Goal: Transaction & Acquisition: Purchase product/service

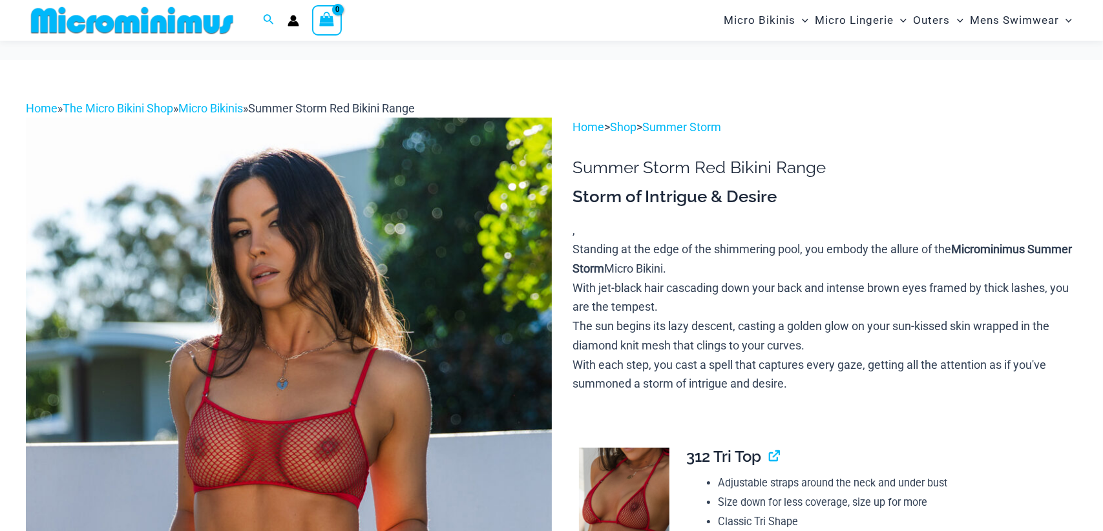
scroll to position [320, 0]
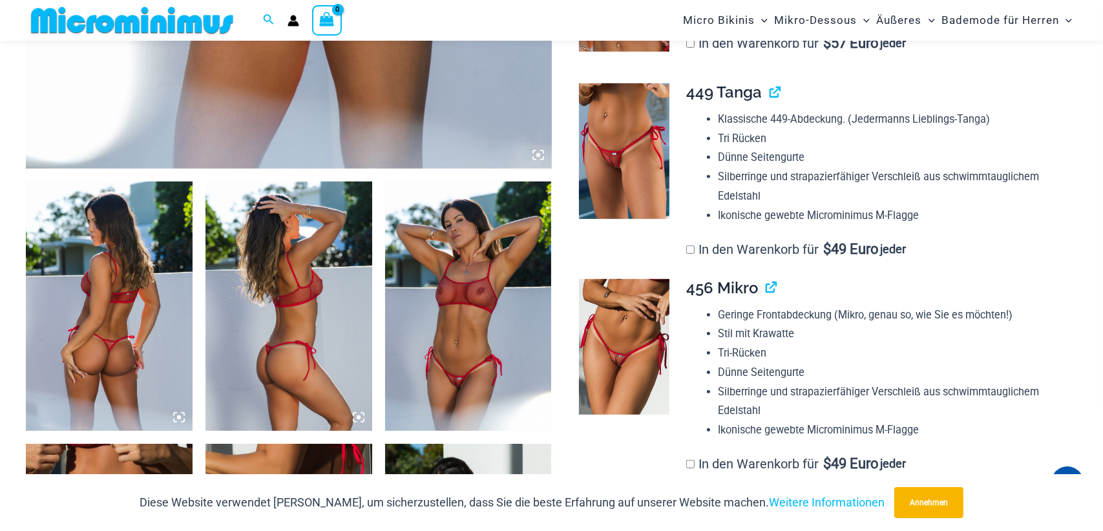
scroll to position [765, 0]
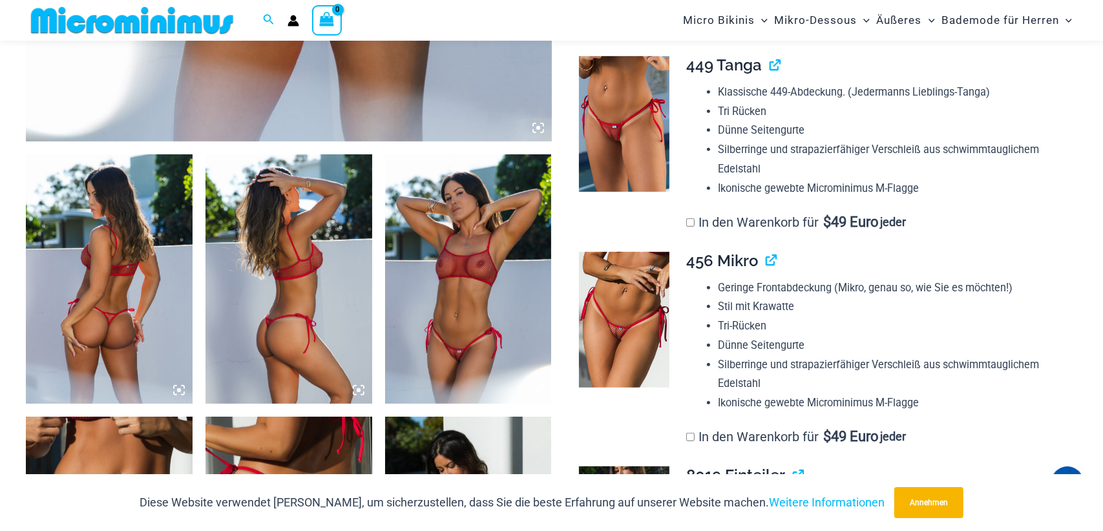
click at [630, 315] on img at bounding box center [624, 320] width 90 height 136
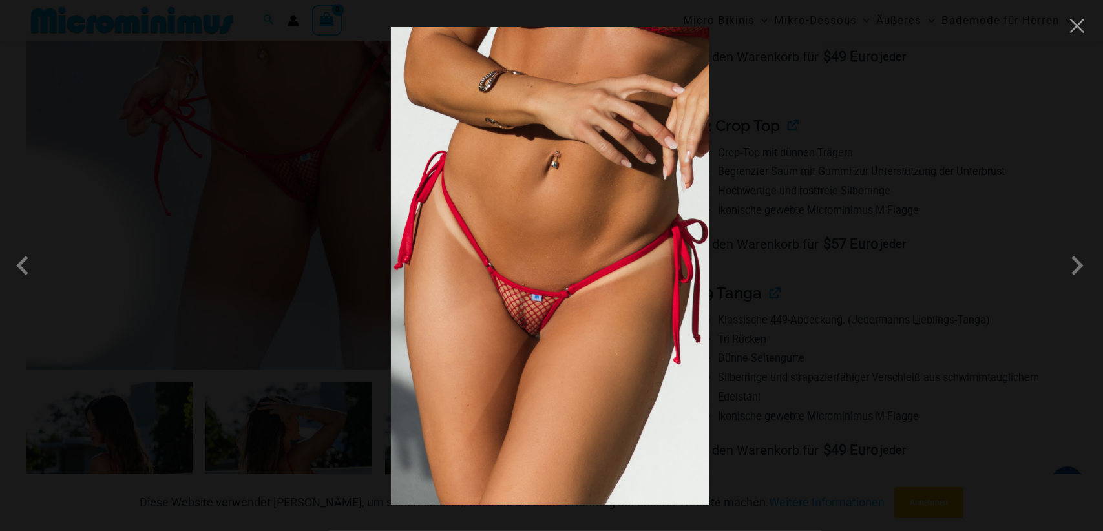
scroll to position [506, 0]
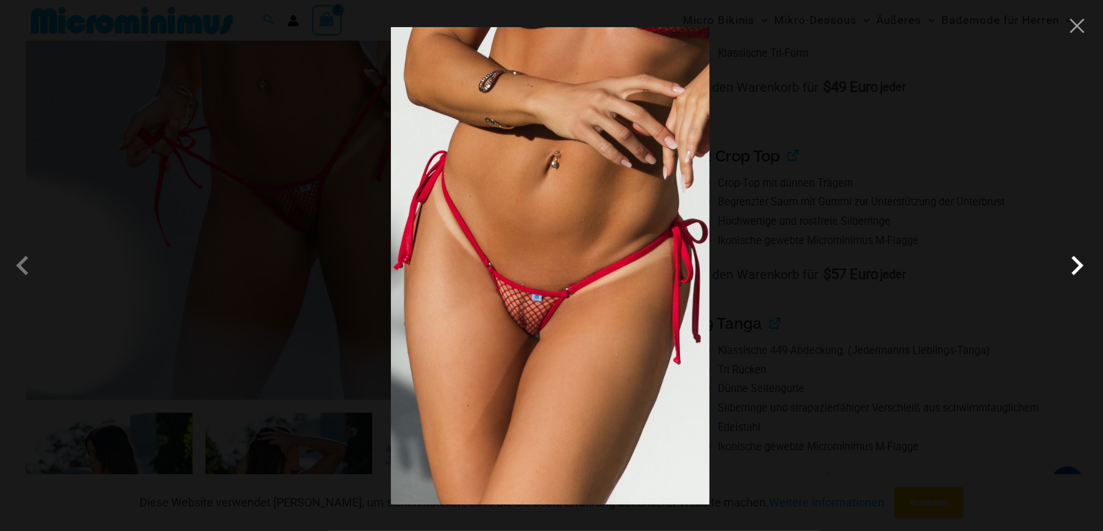
click at [1078, 262] on span at bounding box center [1077, 265] width 39 height 39
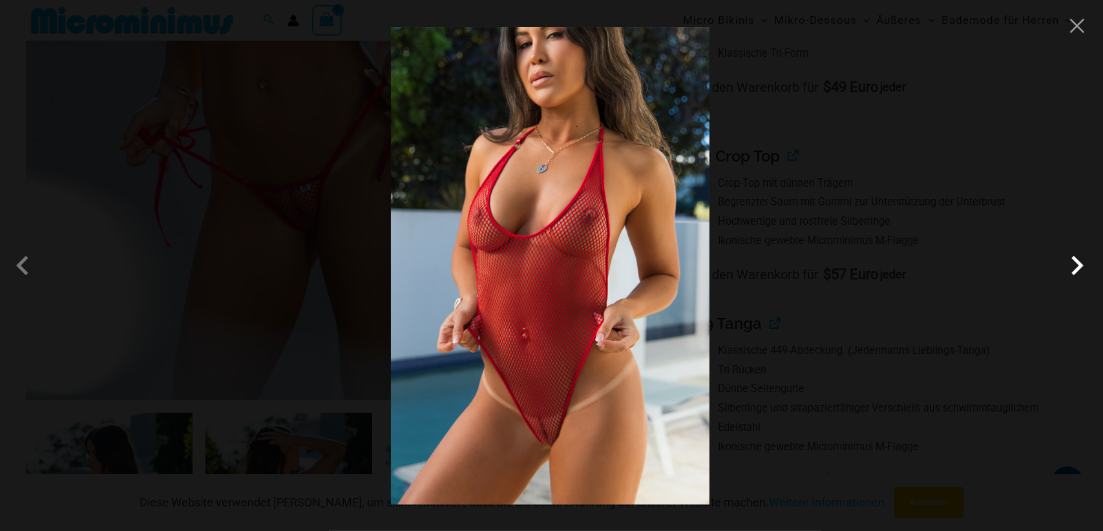
click at [1078, 262] on span at bounding box center [1077, 265] width 39 height 39
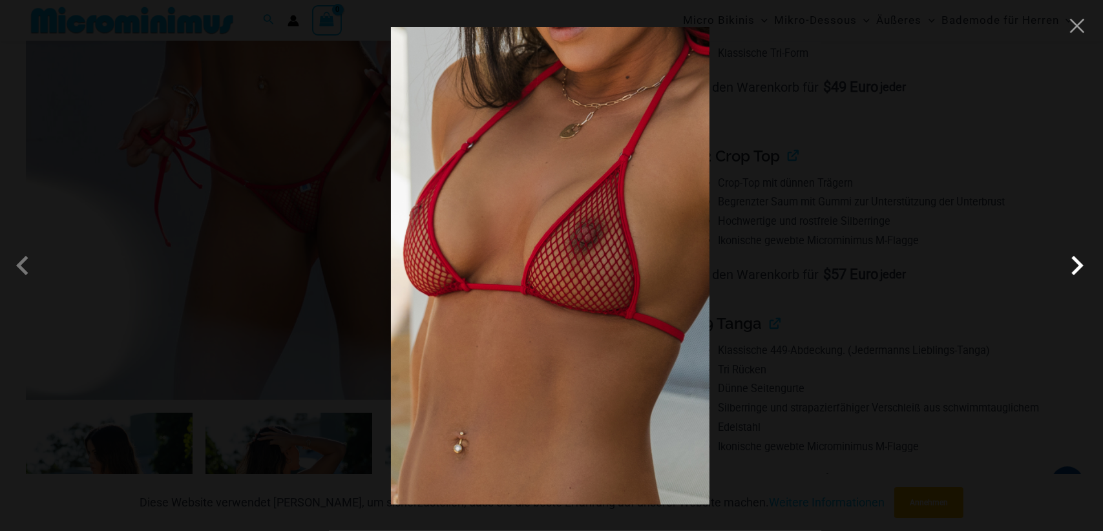
click at [1076, 262] on span at bounding box center [1077, 265] width 39 height 39
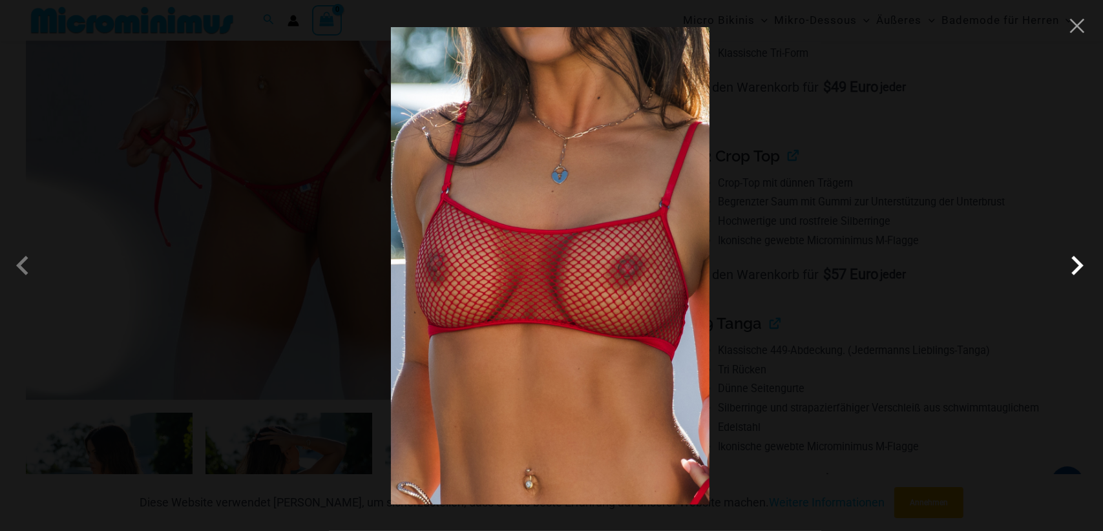
click at [1076, 262] on span at bounding box center [1077, 265] width 39 height 39
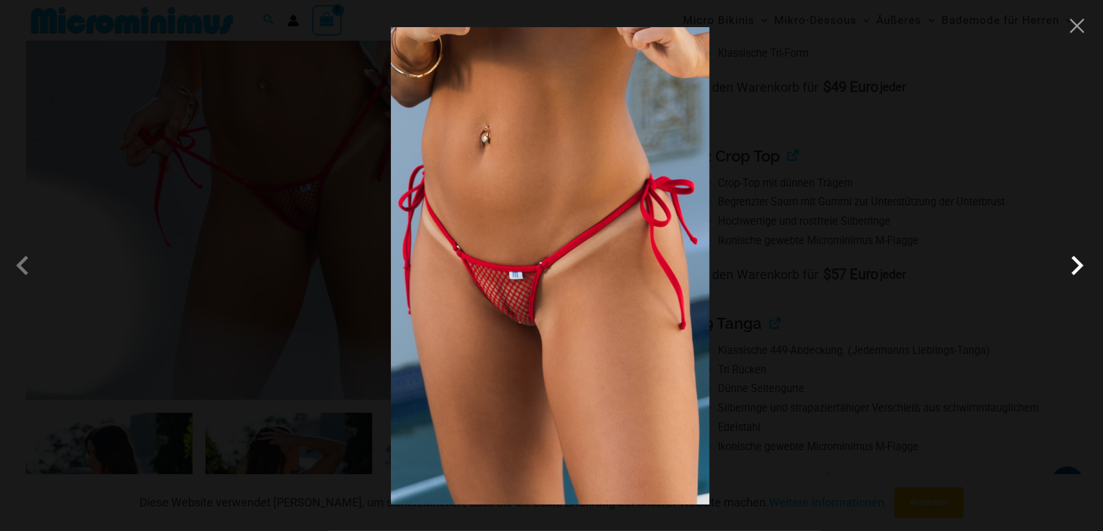
click at [1076, 262] on span at bounding box center [1077, 265] width 39 height 39
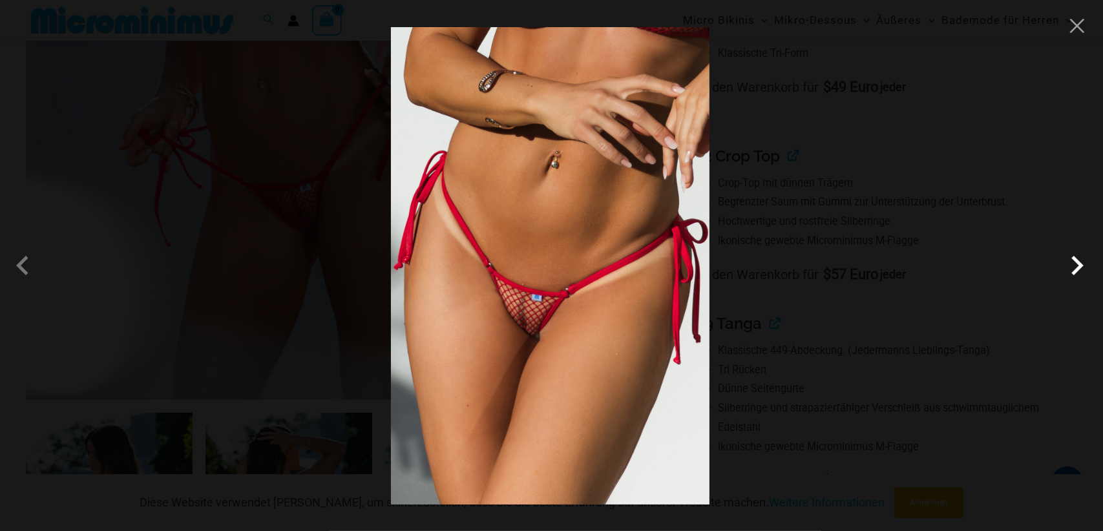
click at [1076, 262] on span at bounding box center [1077, 265] width 39 height 39
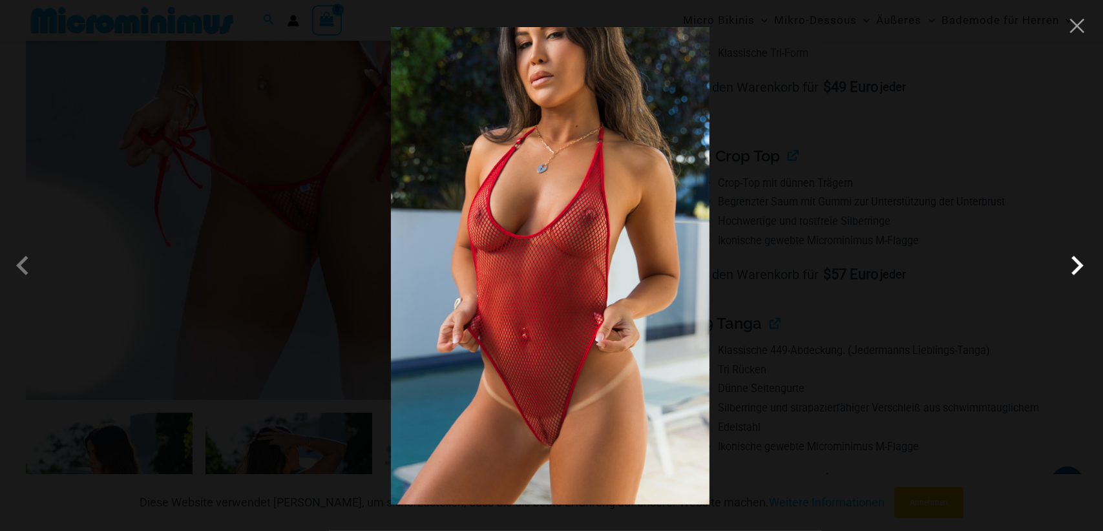
click at [1076, 262] on span at bounding box center [1077, 265] width 39 height 39
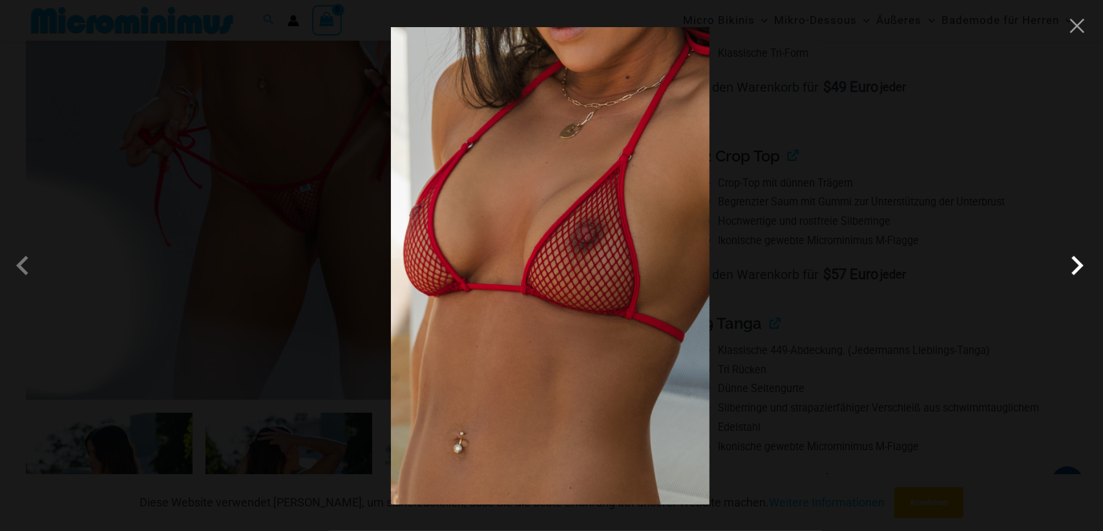
click at [1076, 262] on span at bounding box center [1077, 265] width 39 height 39
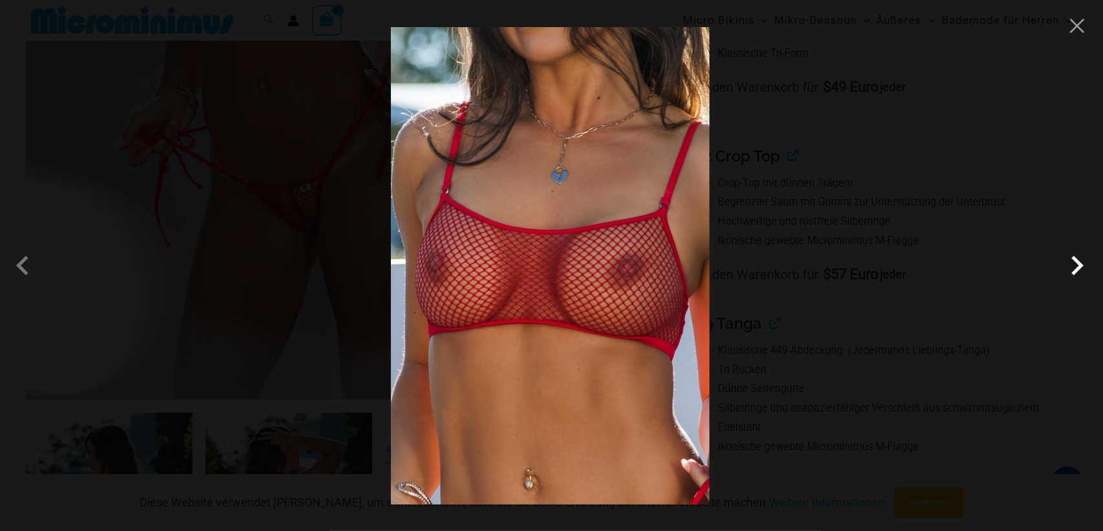
click at [1076, 262] on span at bounding box center [1077, 265] width 39 height 39
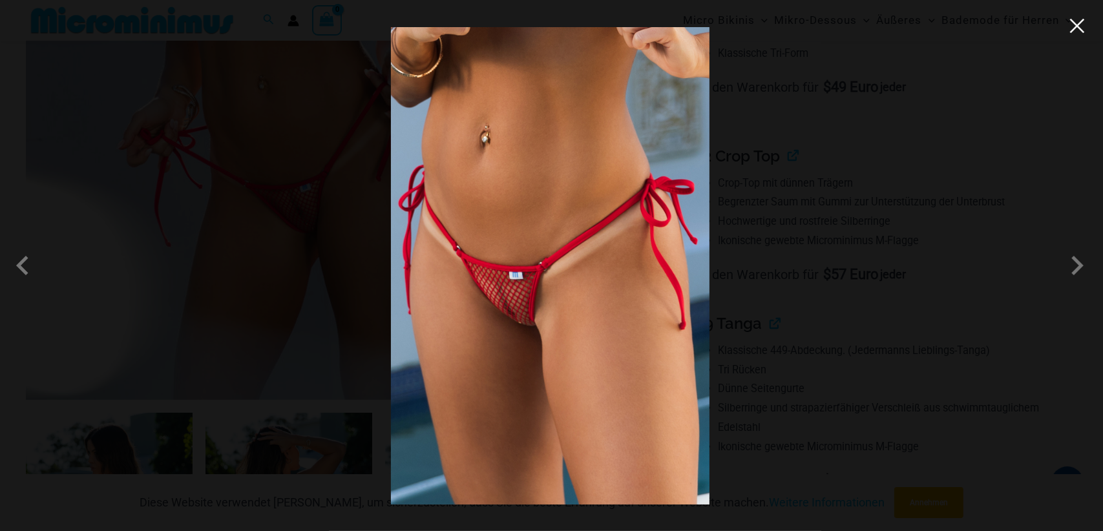
click at [1075, 26] on button "Schließen" at bounding box center [1076, 25] width 19 height 19
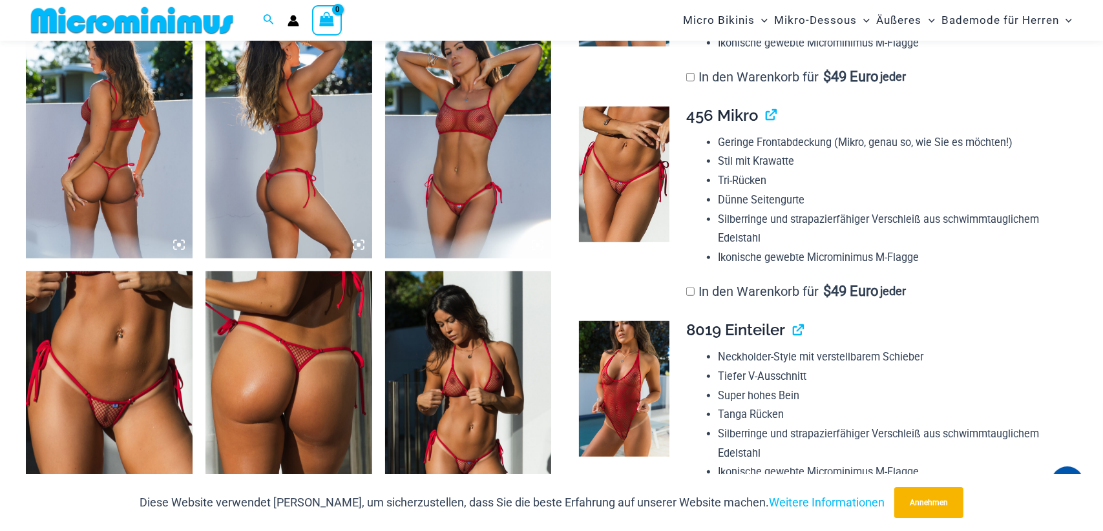
scroll to position [937, 0]
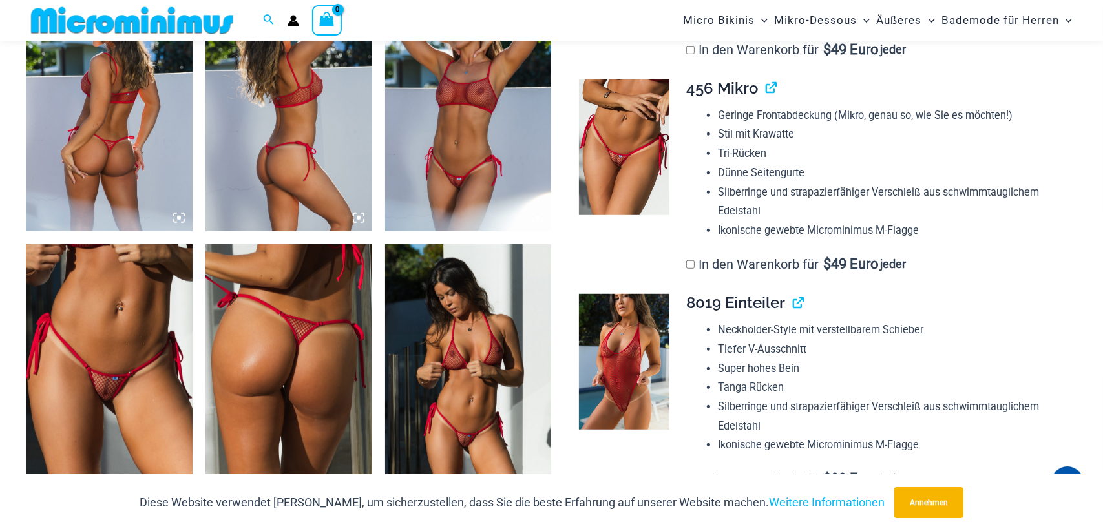
click at [118, 372] on img at bounding box center [109, 369] width 167 height 250
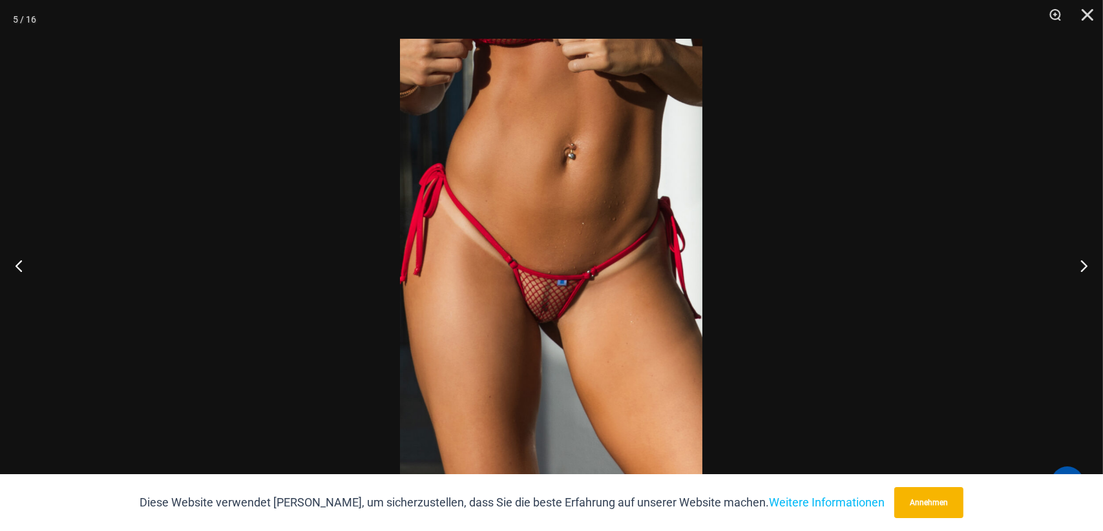
click at [562, 333] on img at bounding box center [551, 265] width 302 height 453
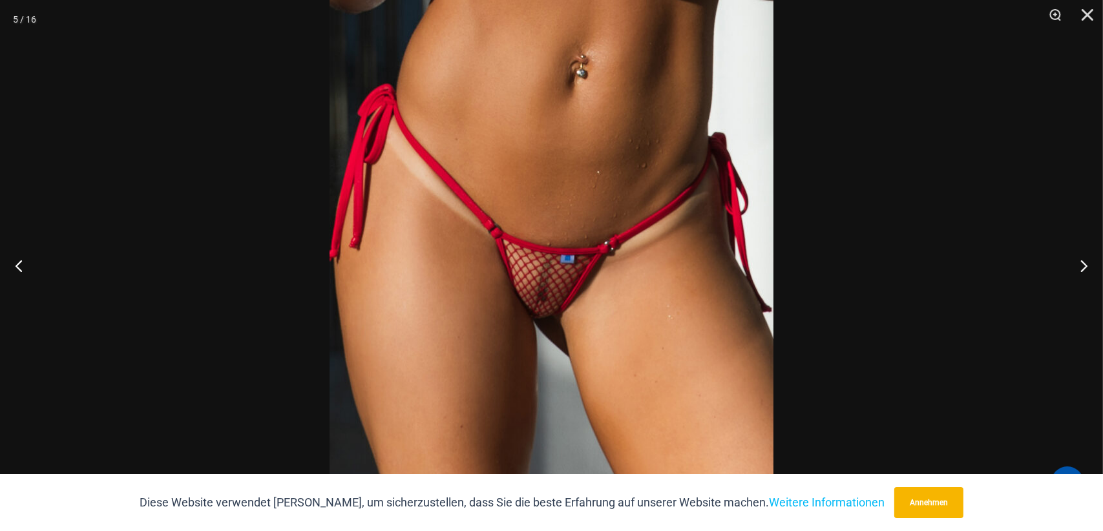
click at [562, 333] on img at bounding box center [551, 233] width 444 height 665
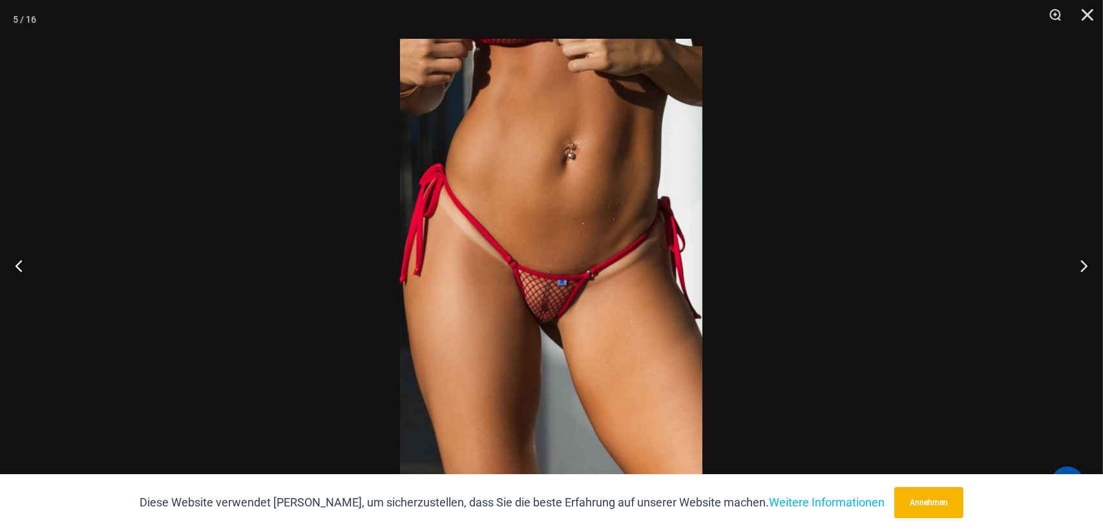
click at [562, 333] on img at bounding box center [551, 265] width 302 height 453
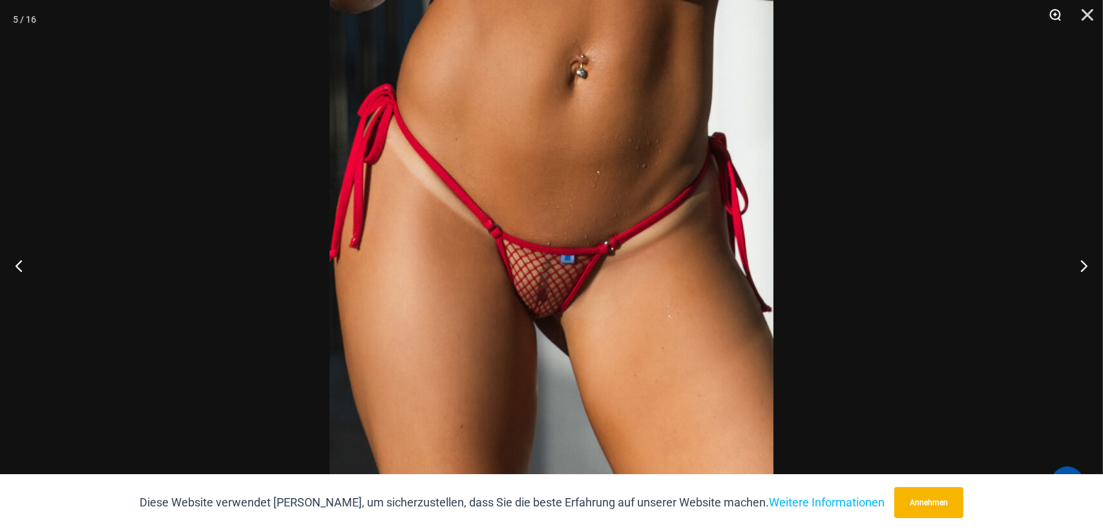
click at [1052, 6] on button "Zoom" at bounding box center [1050, 19] width 32 height 39
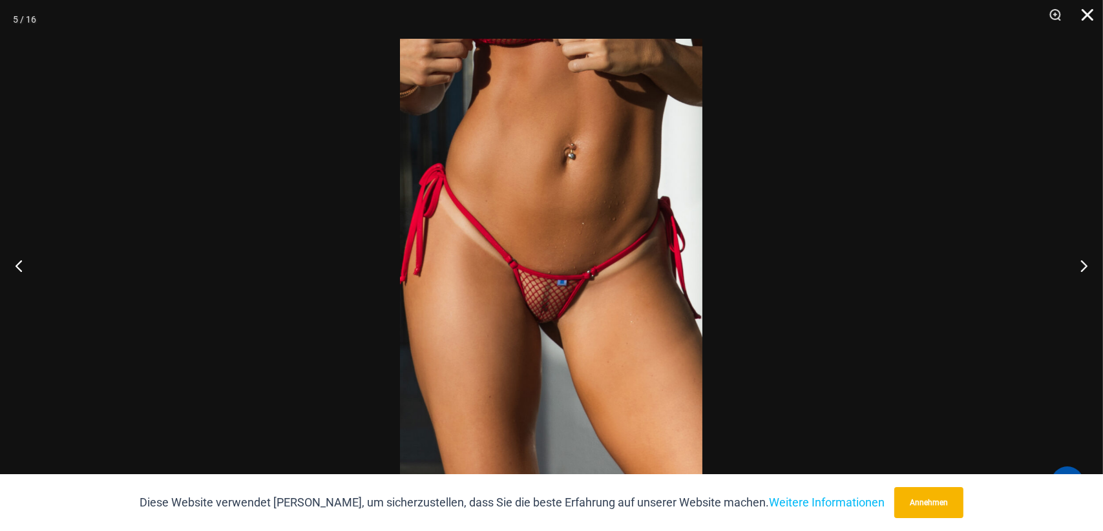
click at [1088, 15] on button "Schließen" at bounding box center [1083, 19] width 32 height 39
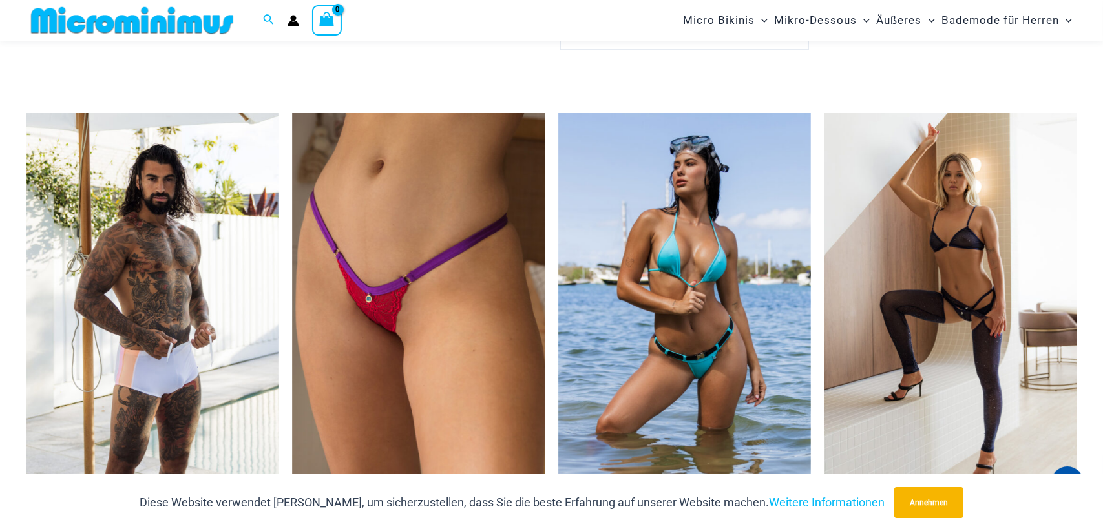
scroll to position [4555, 0]
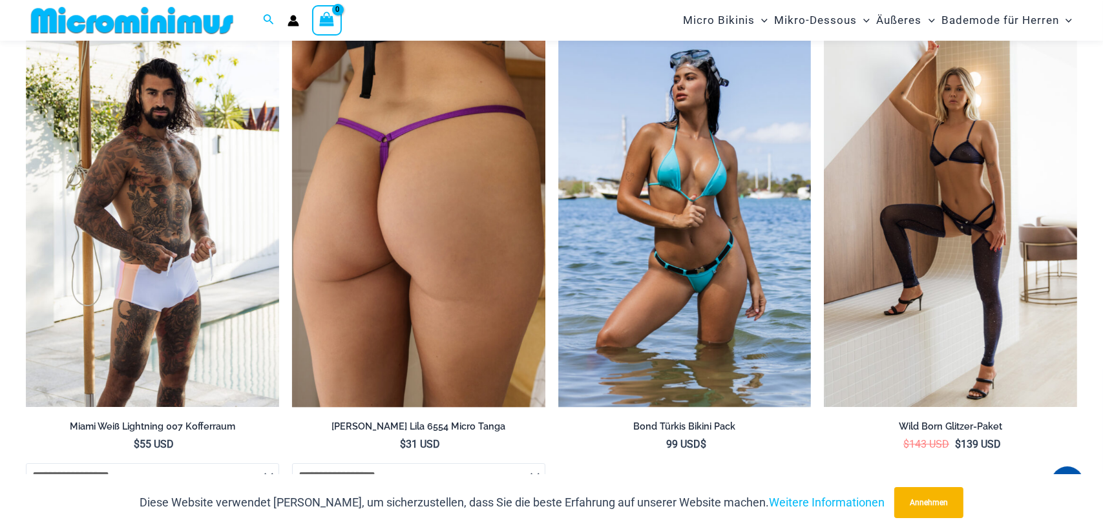
click at [422, 238] on img at bounding box center [418, 217] width 253 height 380
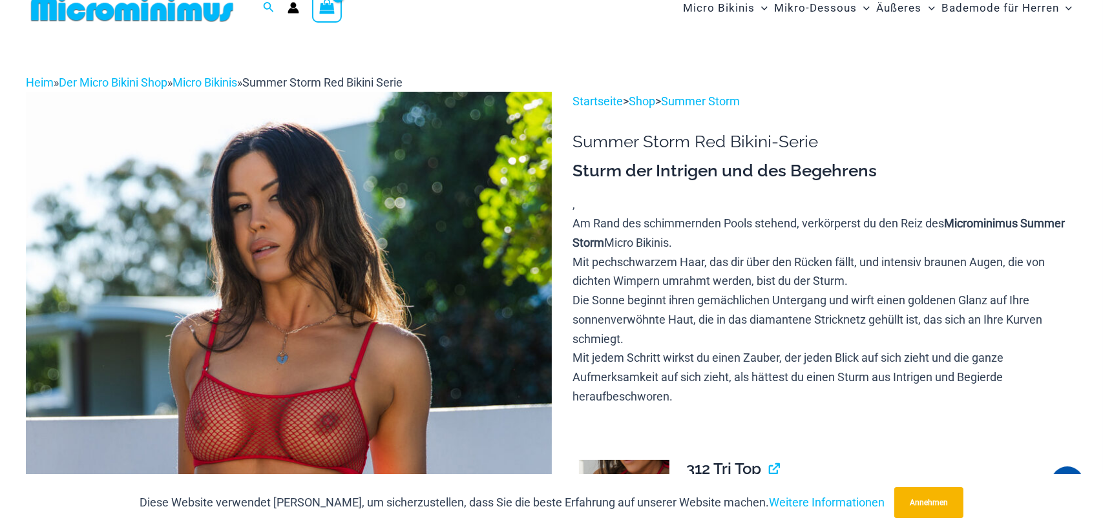
scroll to position [0, 0]
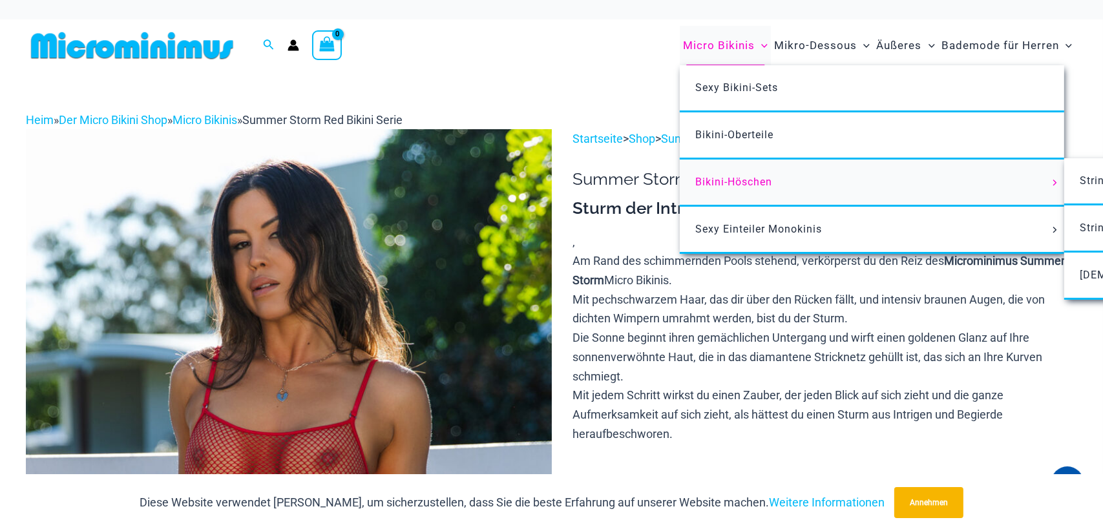
click at [737, 181] on font "Bikini-Höschen" at bounding box center [733, 182] width 77 height 12
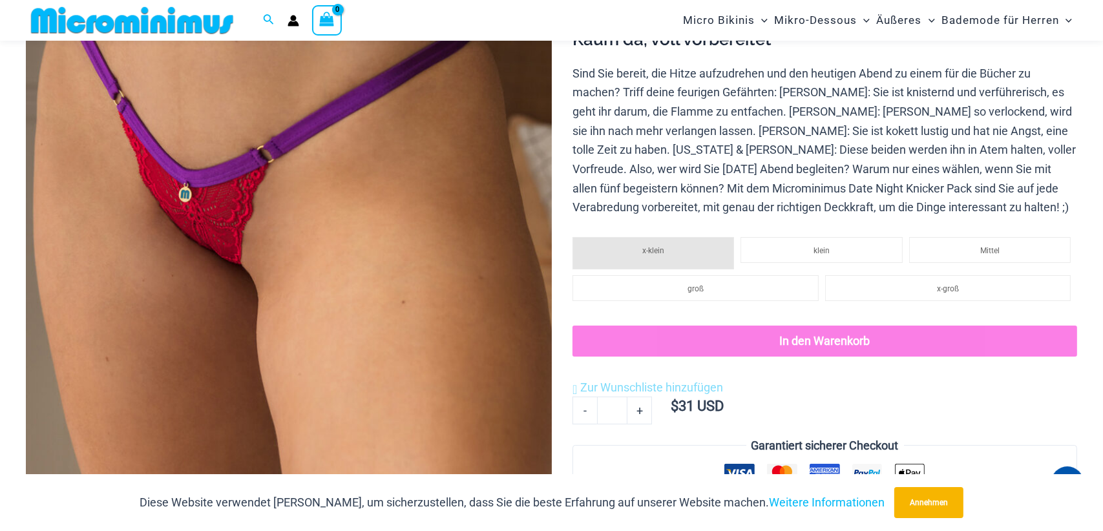
scroll to position [333, 0]
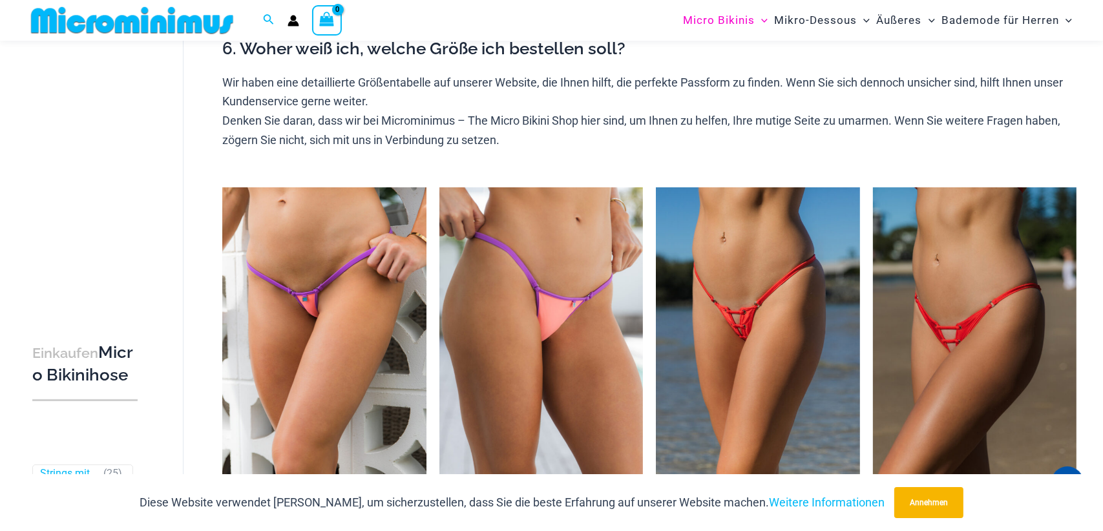
scroll to position [591, 0]
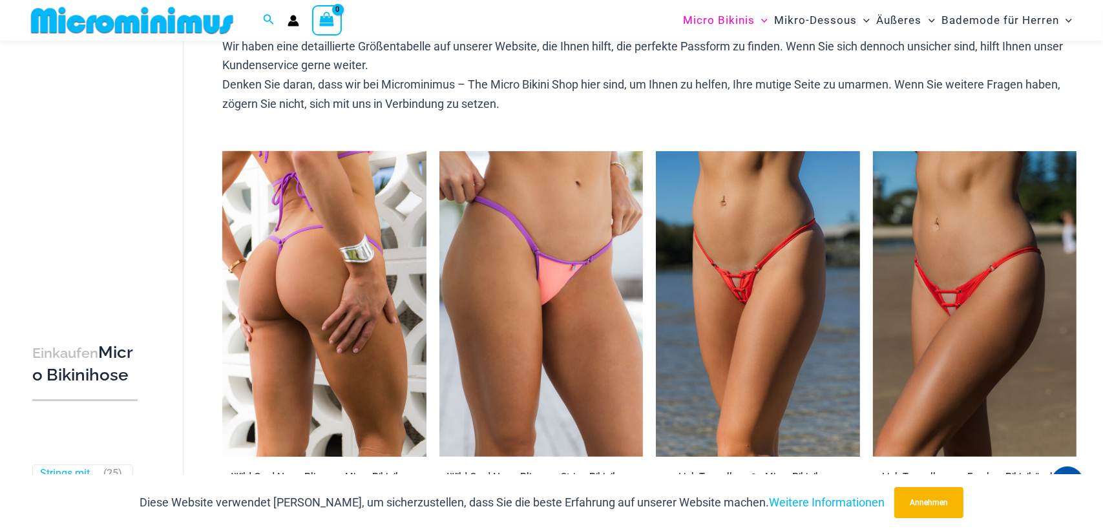
click at [306, 279] on img at bounding box center [323, 304] width 203 height 306
click at [312, 279] on img at bounding box center [323, 304] width 203 height 306
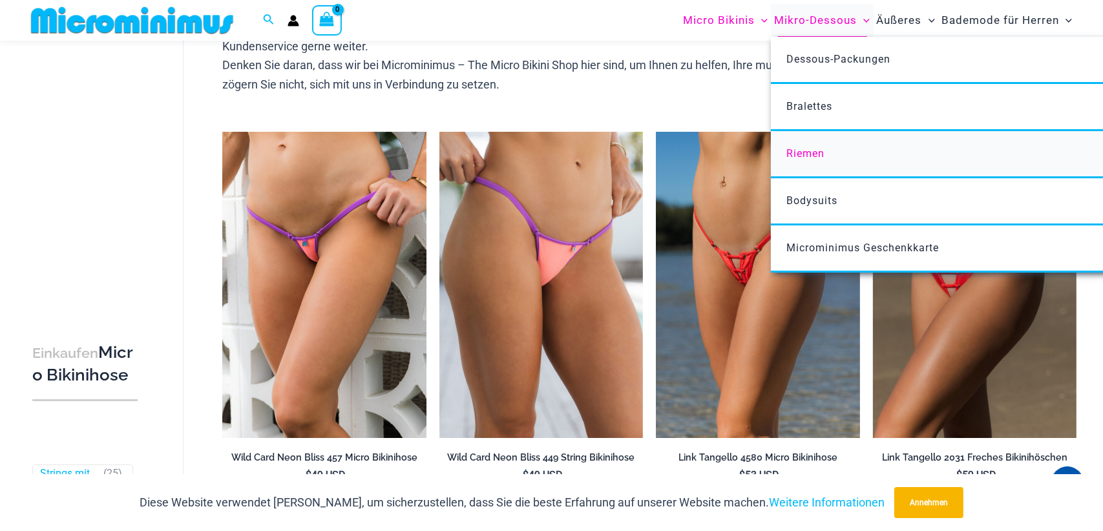
click at [817, 154] on span "Riemen" at bounding box center [805, 153] width 38 height 12
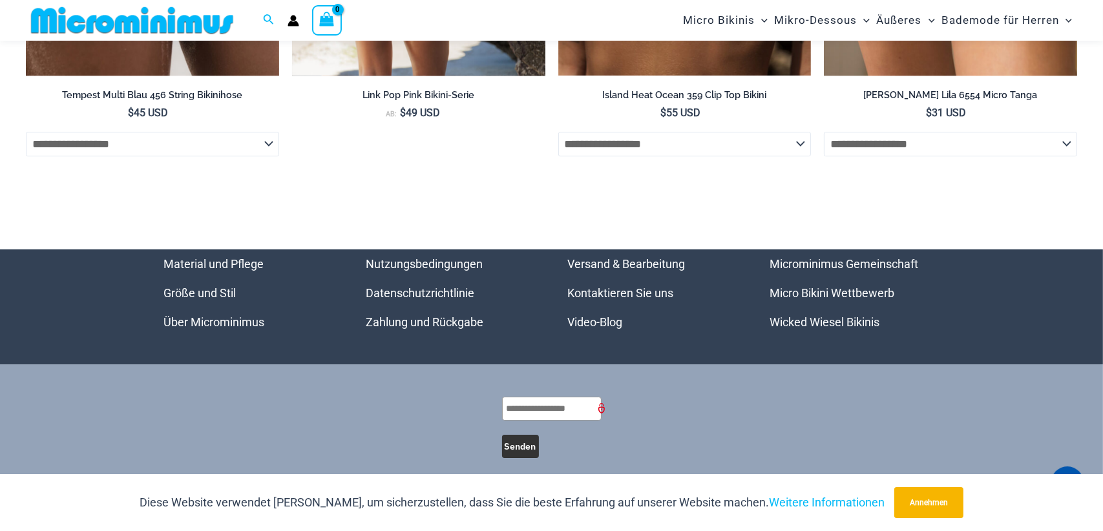
scroll to position [4611, 0]
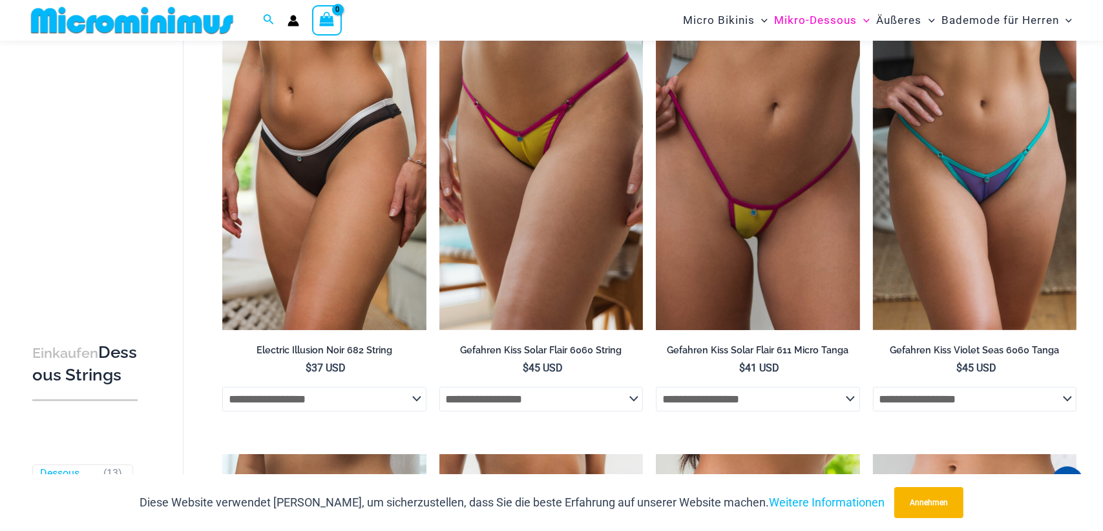
scroll to position [593, 0]
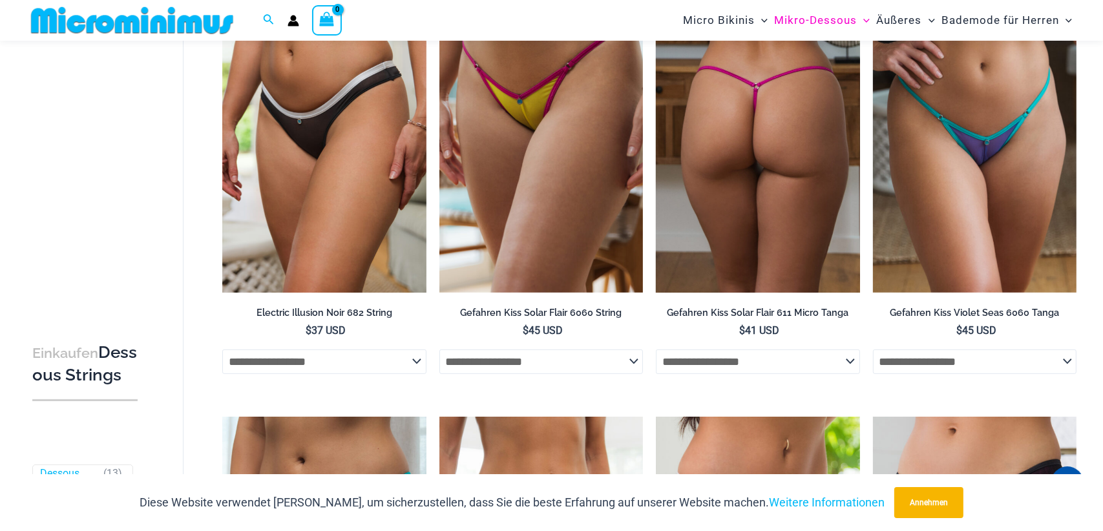
click at [742, 191] on img at bounding box center [757, 140] width 203 height 306
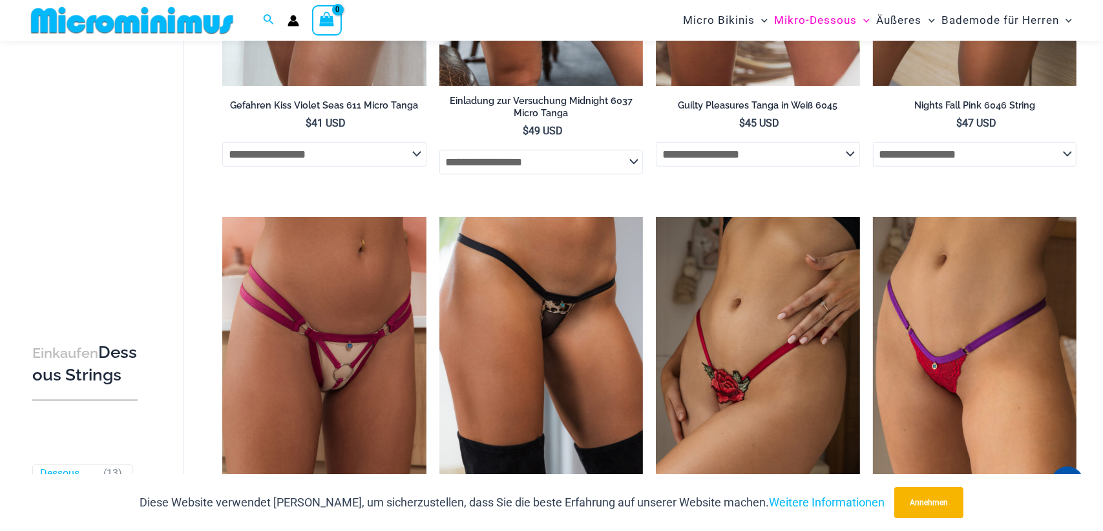
scroll to position [1274, 0]
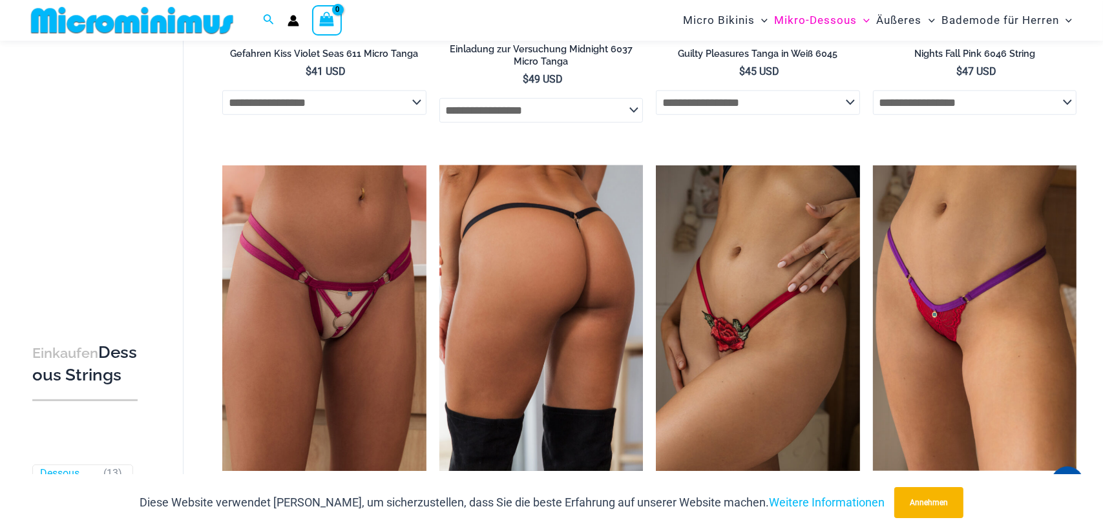
click at [559, 256] on img at bounding box center [540, 318] width 203 height 306
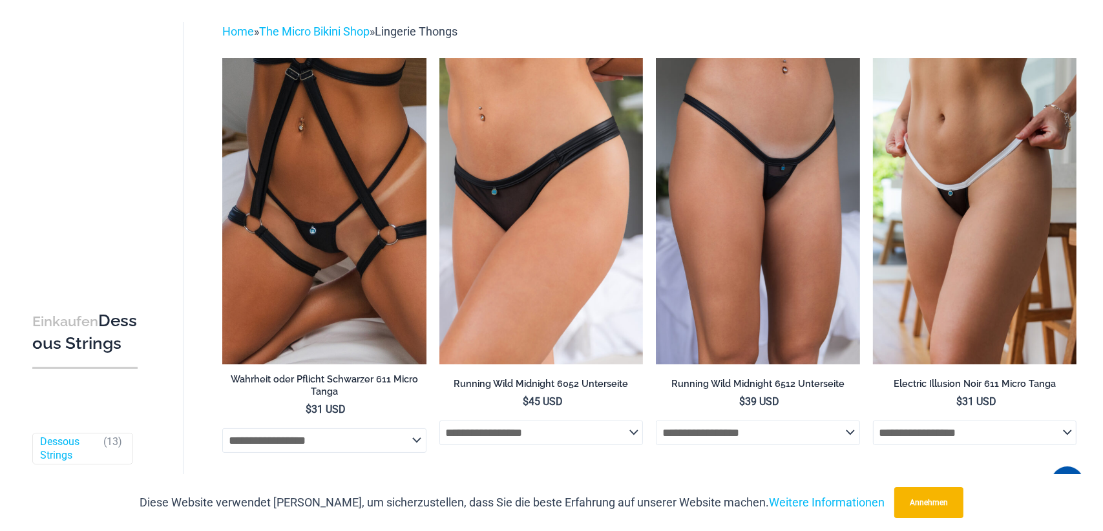
scroll to position [0, 0]
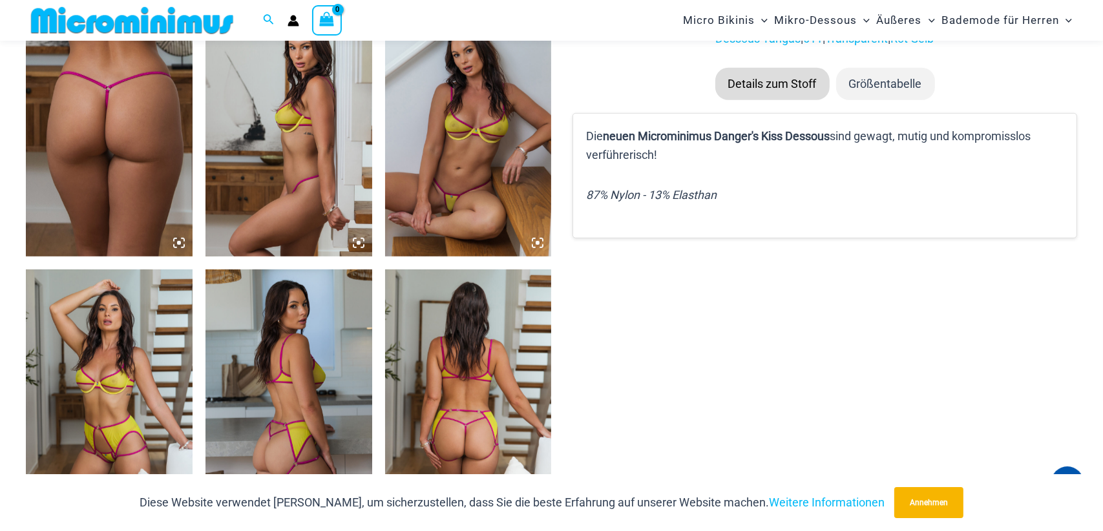
scroll to position [937, 0]
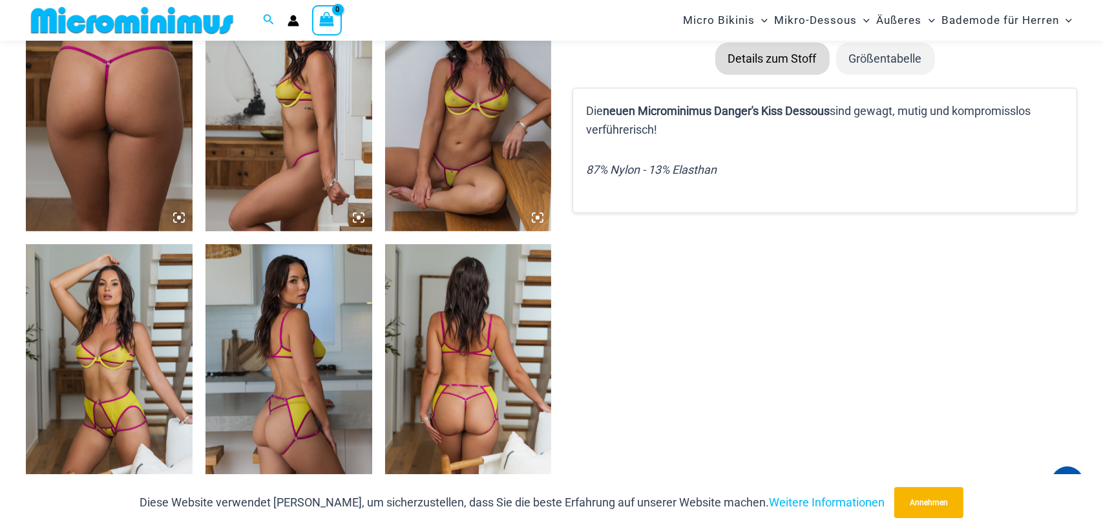
click at [466, 178] on img at bounding box center [468, 107] width 167 height 250
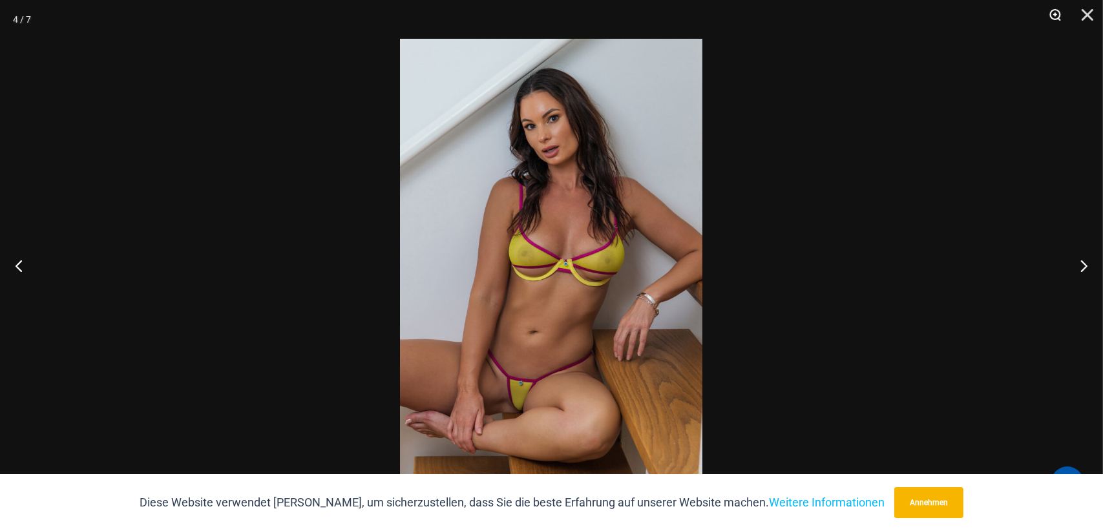
click at [1052, 15] on button "Zoom" at bounding box center [1050, 19] width 32 height 39
